Goal: Task Accomplishment & Management: Use online tool/utility

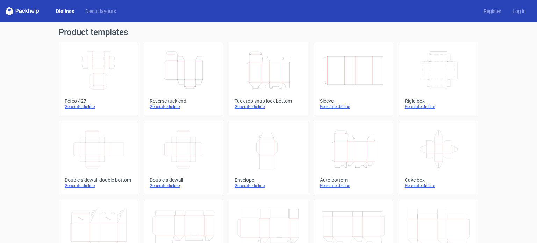
click at [274, 74] on icon "Height Depth Width" at bounding box center [269, 70] width 62 height 39
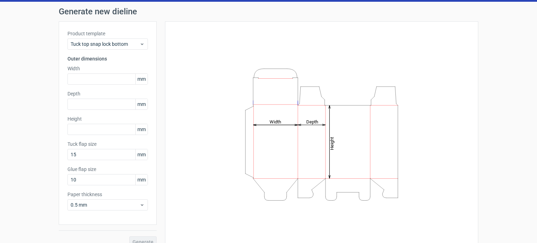
scroll to position [30, 0]
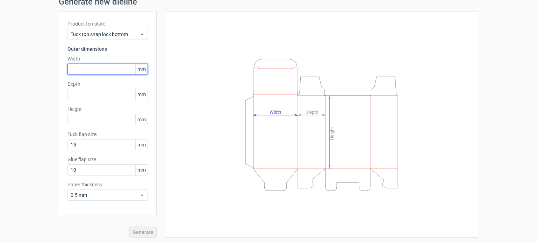
click at [90, 66] on input "text" at bounding box center [108, 69] width 80 height 11
type input "184"
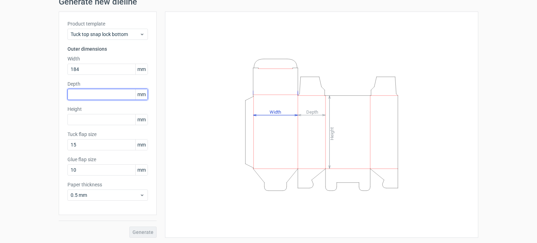
click at [73, 93] on input "text" at bounding box center [108, 94] width 80 height 11
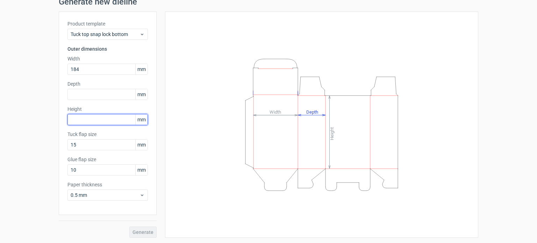
click at [73, 115] on input "text" at bounding box center [108, 119] width 80 height 11
type input "95"
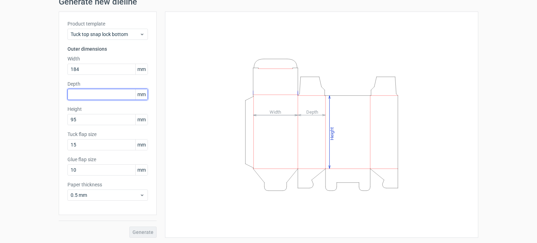
click at [93, 91] on input "text" at bounding box center [108, 94] width 80 height 11
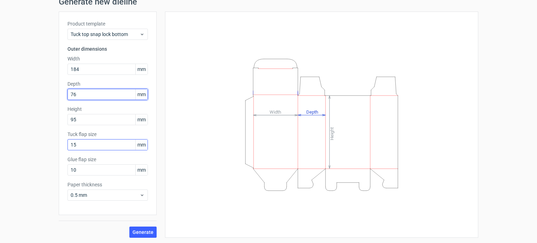
type input "76"
drag, startPoint x: 78, startPoint y: 143, endPoint x: 26, endPoint y: 147, distance: 52.9
click at [33, 147] on div "Generate new dieline Product template Tuck top snap lock bottom Outer dimension…" at bounding box center [268, 118] width 537 height 252
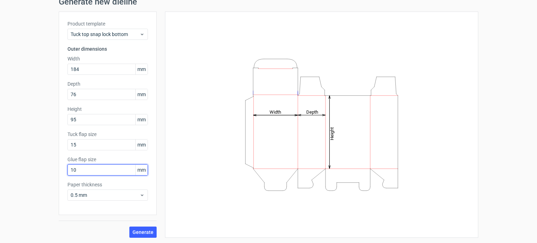
drag, startPoint x: 78, startPoint y: 169, endPoint x: 64, endPoint y: 169, distance: 13.3
click at [68, 169] on input "10" at bounding box center [108, 169] width 80 height 11
type input "15"
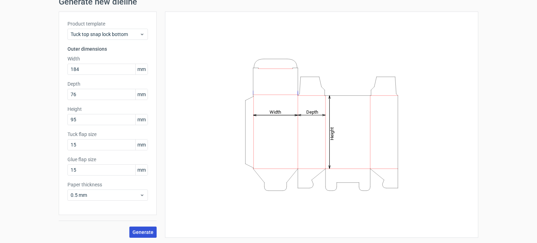
click at [143, 231] on span "Generate" at bounding box center [143, 232] width 21 height 5
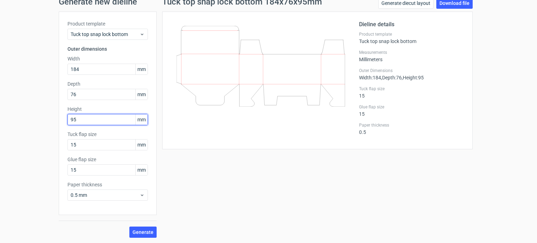
click at [20, 124] on div "Generate new dieline Product template Tuck top snap lock bottom Outer dimension…" at bounding box center [268, 118] width 537 height 252
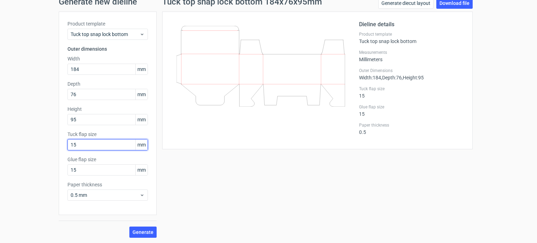
drag, startPoint x: 95, startPoint y: 147, endPoint x: 41, endPoint y: 147, distance: 54.2
click at [49, 147] on div "Generate new dieline Product template Tuck top snap lock bottom Outer dimension…" at bounding box center [268, 118] width 537 height 252
type input "25"
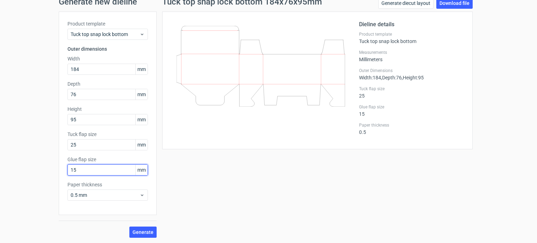
drag, startPoint x: 85, startPoint y: 167, endPoint x: 21, endPoint y: 173, distance: 64.3
click at [21, 173] on div "Generate new dieline Product template Tuck top snap lock bottom Outer dimension…" at bounding box center [268, 118] width 537 height 252
type input "20"
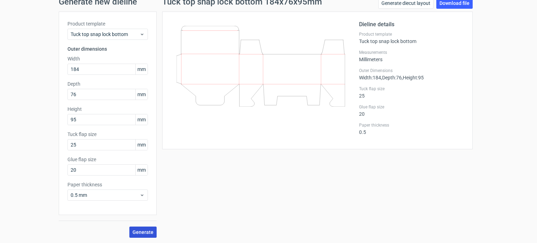
click at [150, 234] on span "Generate" at bounding box center [143, 232] width 21 height 5
drag, startPoint x: 80, startPoint y: 141, endPoint x: 41, endPoint y: 139, distance: 39.6
click at [41, 139] on div "Generate new dieline Product template Tuck top snap lock bottom Outer dimension…" at bounding box center [268, 118] width 537 height 252
type input "20"
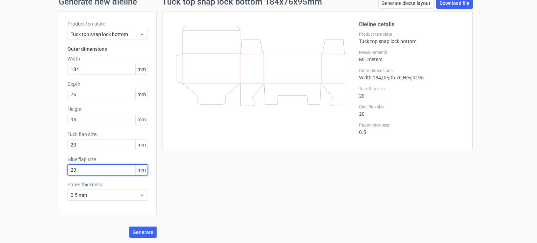
drag, startPoint x: 76, startPoint y: 168, endPoint x: 39, endPoint y: 172, distance: 36.7
click at [39, 172] on div "Generate new dieline Product template Tuck top snap lock bottom Outer dimension…" at bounding box center [268, 118] width 537 height 252
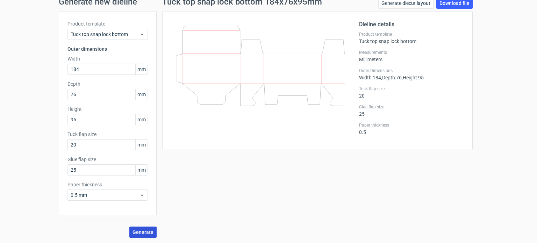
click at [144, 232] on span "Generate" at bounding box center [143, 232] width 21 height 5
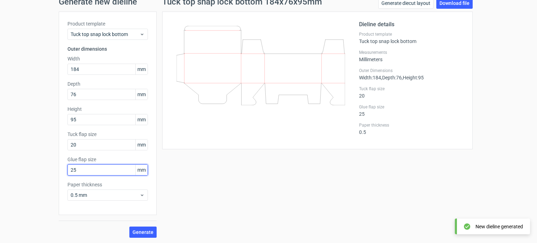
drag, startPoint x: 80, startPoint y: 168, endPoint x: 0, endPoint y: 170, distance: 80.2
click at [12, 169] on div "Generate new dieline Product template Tuck top snap lock bottom Outer dimension…" at bounding box center [268, 118] width 537 height 252
type input "20"
click at [129, 227] on button "Generate" at bounding box center [142, 232] width 27 height 11
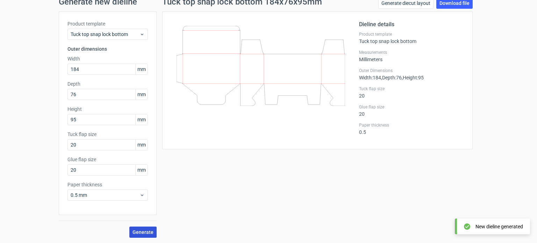
click at [143, 230] on span "Generate" at bounding box center [143, 232] width 21 height 5
click at [444, 7] on link "Download file" at bounding box center [455, 3] width 36 height 11
click at [267, 125] on div at bounding box center [265, 80] width 188 height 120
